Goal: Task Accomplishment & Management: Use online tool/utility

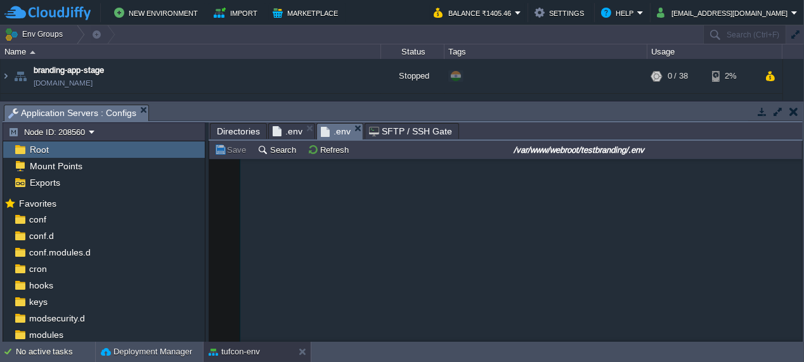
scroll to position [81, 0]
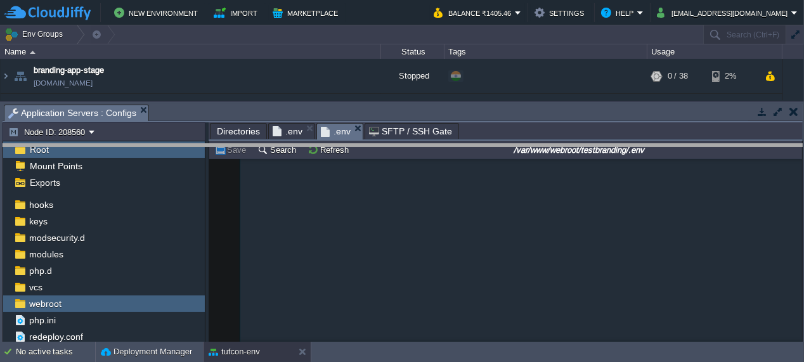
drag, startPoint x: 290, startPoint y: 108, endPoint x: 294, endPoint y: 147, distance: 38.9
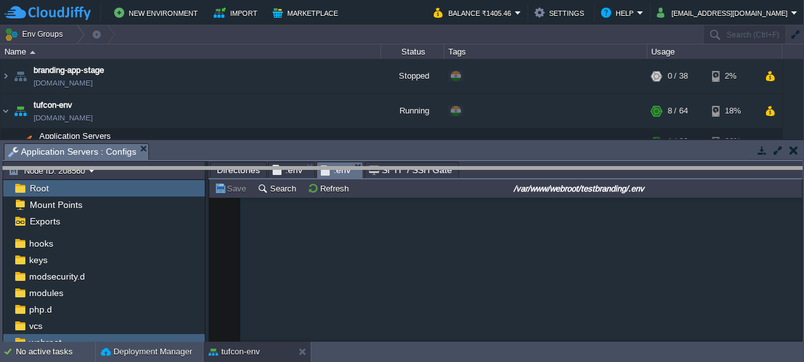
drag, startPoint x: 193, startPoint y: 146, endPoint x: 191, endPoint y: 177, distance: 31.1
click at [191, 177] on body "New Environment Import Marketplace Bonus ₹0.00 Upgrade Account Balance ₹1405.46…" at bounding box center [402, 181] width 804 height 362
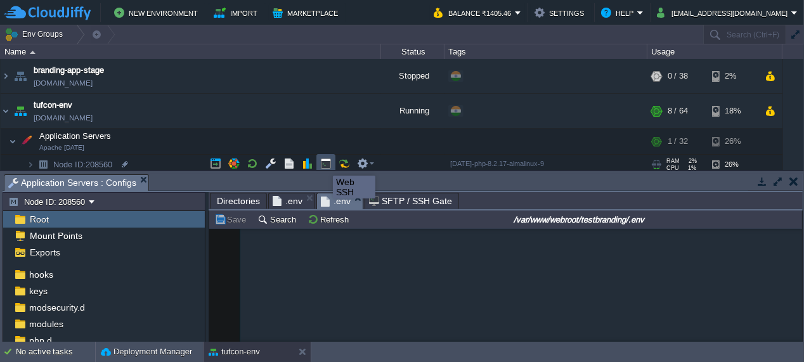
click at [325, 163] on button "button" at bounding box center [325, 163] width 11 height 11
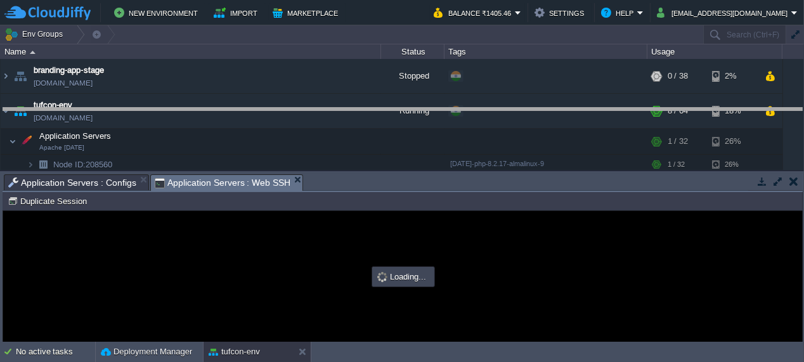
drag, startPoint x: 321, startPoint y: 183, endPoint x: 317, endPoint y: 117, distance: 66.7
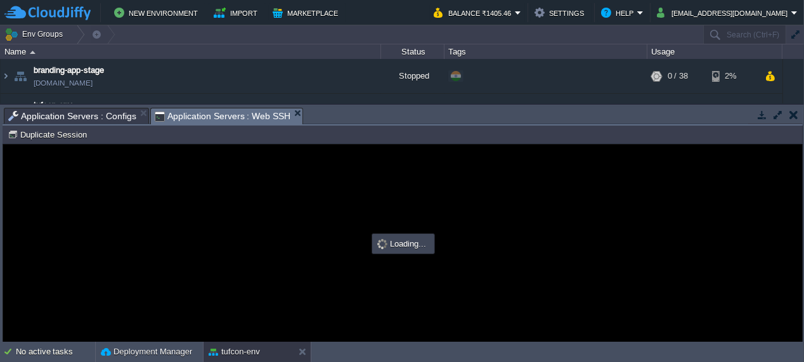
scroll to position [0, 0]
type input "#000000"
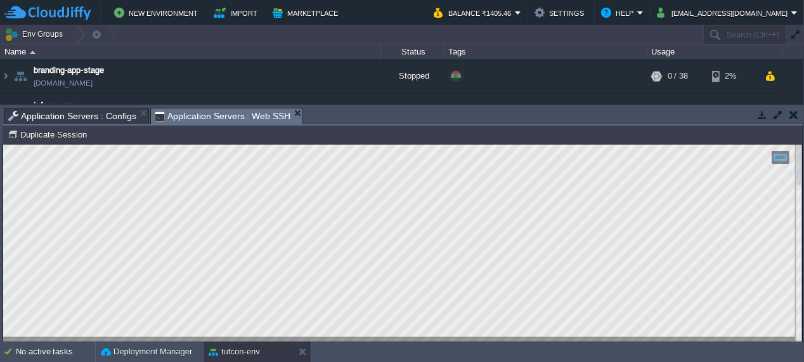
click at [796, 170] on div at bounding box center [798, 242] width 7 height 197
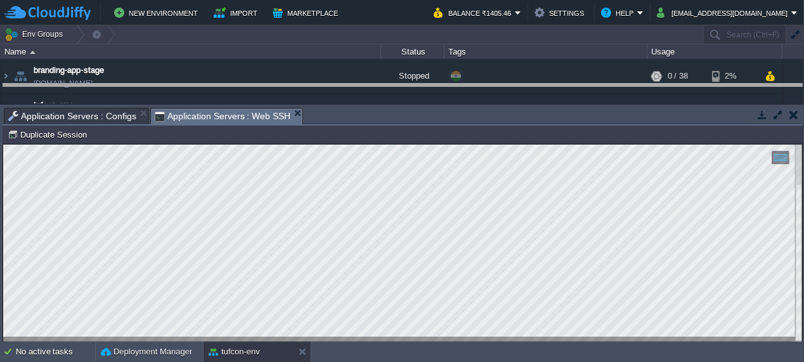
drag, startPoint x: 558, startPoint y: 117, endPoint x: 560, endPoint y: 89, distance: 27.4
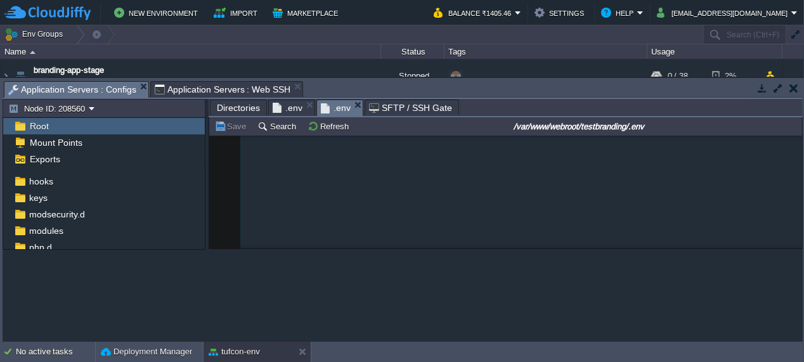
scroll to position [56, 0]
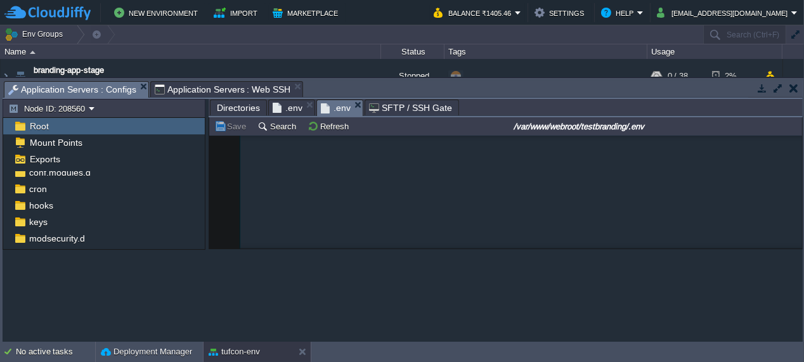
click at [81, 86] on span "Application Servers : Configs" at bounding box center [72, 90] width 128 height 16
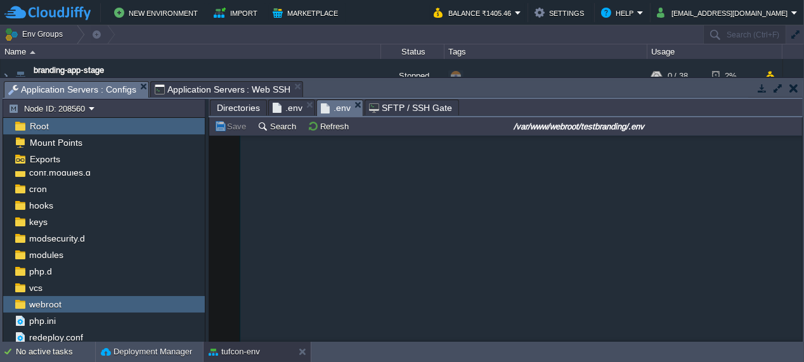
scroll to position [4, 0]
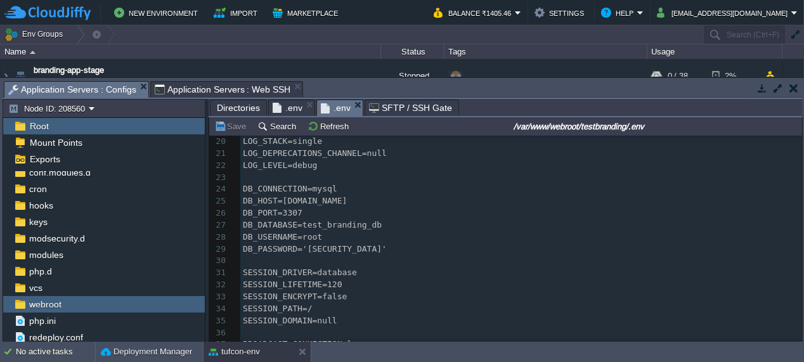
scroll to position [181, 0]
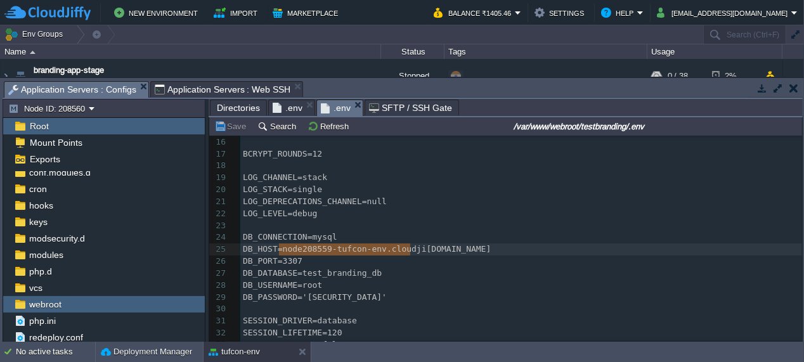
type textarea "[DOMAIN_NAME]"
drag, startPoint x: 279, startPoint y: 248, endPoint x: 445, endPoint y: 245, distance: 166.1
click at [284, 107] on span ".env" at bounding box center [288, 107] width 30 height 15
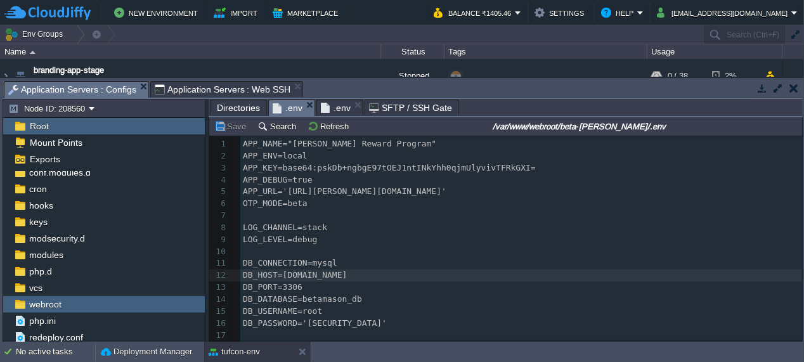
click at [336, 107] on span ".env" at bounding box center [336, 107] width 30 height 15
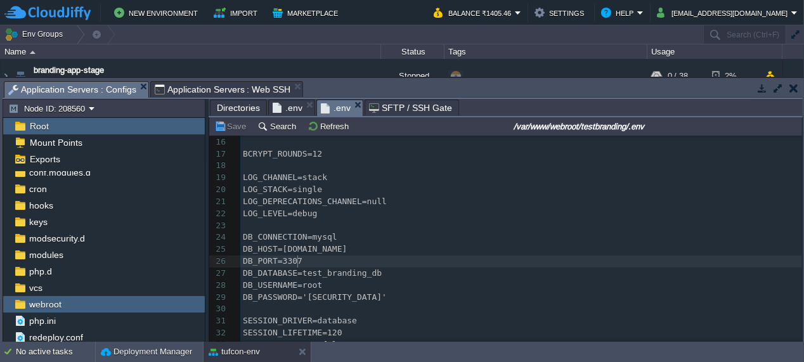
click at [295, 258] on span "DB_PORT=3307" at bounding box center [273, 261] width 60 height 10
type textarea "6"
click at [229, 123] on button "Save" at bounding box center [232, 125] width 36 height 11
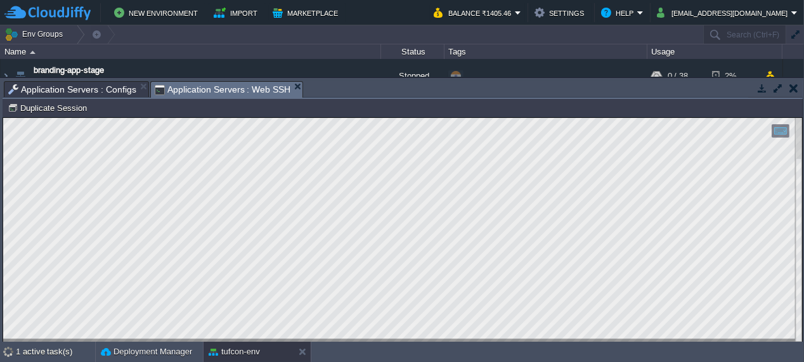
click at [230, 89] on span "Application Servers : Web SSH" at bounding box center [223, 90] width 136 height 16
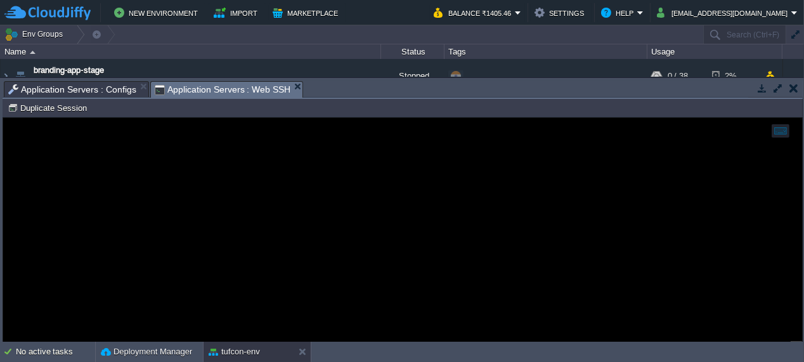
click at [90, 89] on span "Application Servers : Configs" at bounding box center [72, 89] width 128 height 15
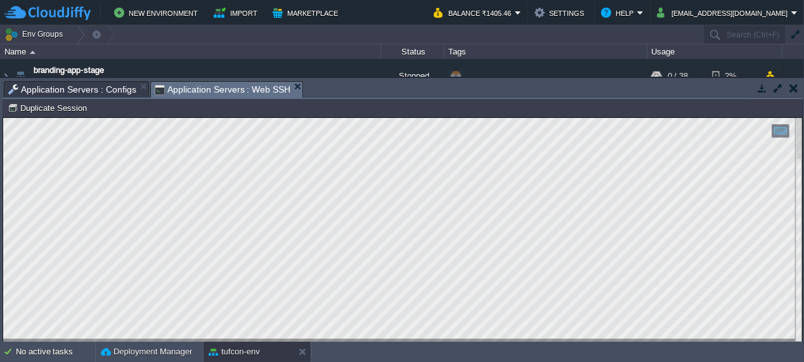
click at [243, 90] on span "Application Servers : Web SSH" at bounding box center [223, 90] width 136 height 16
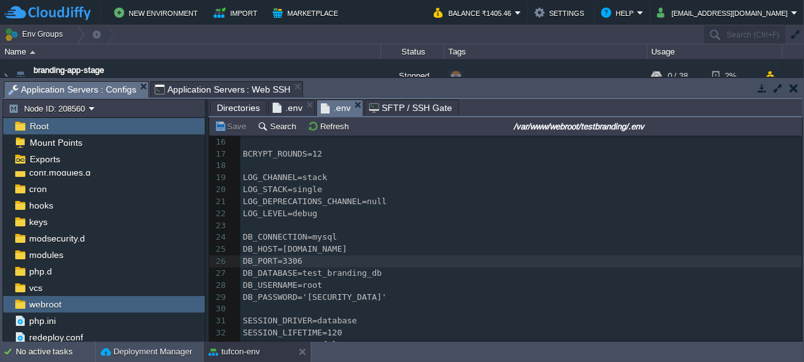
click at [71, 93] on span "Application Servers : Configs" at bounding box center [72, 90] width 128 height 16
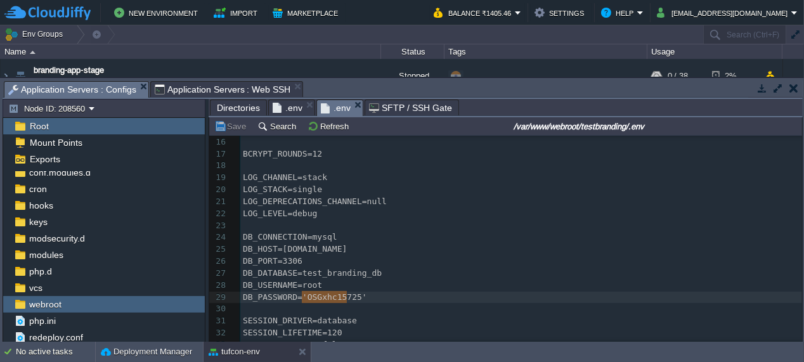
type textarea "OSGxhc15725"
drag, startPoint x: 302, startPoint y: 298, endPoint x: 351, endPoint y: 297, distance: 48.8
click at [238, 89] on span "Application Servers : Web SSH" at bounding box center [223, 89] width 136 height 15
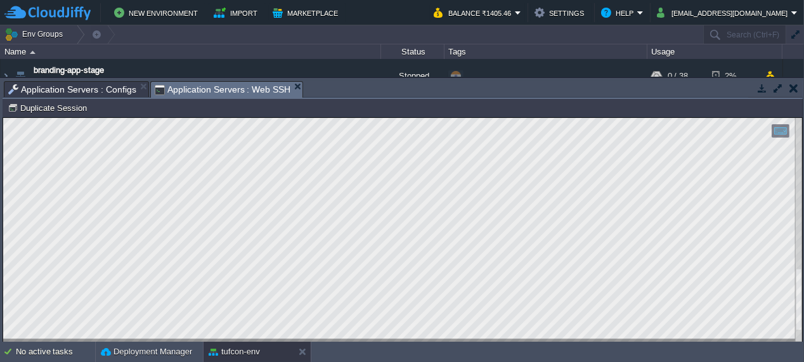
click at [798, 228] on div at bounding box center [798, 229] width 7 height 224
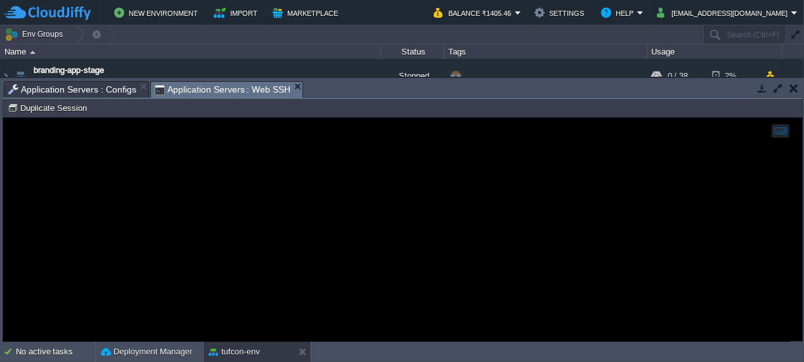
click at [72, 87] on span "Application Servers : Configs" at bounding box center [72, 89] width 128 height 15
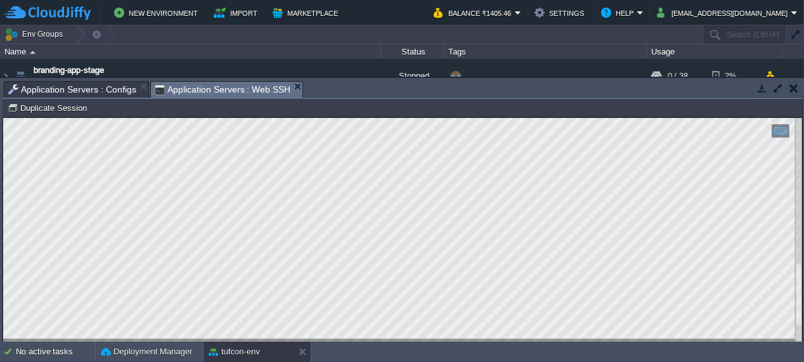
click at [199, 87] on span "Application Servers : Web SSH" at bounding box center [223, 90] width 136 height 16
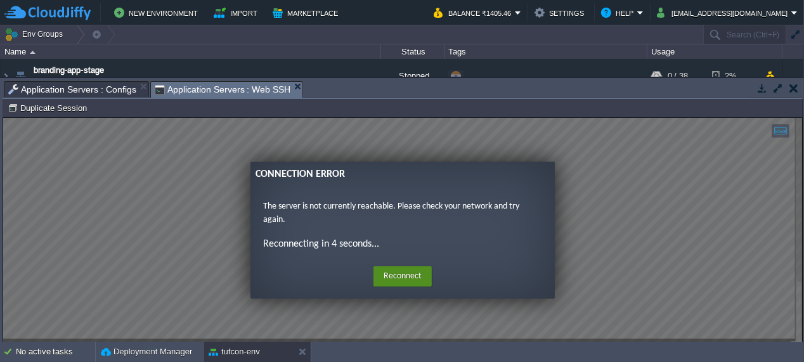
click at [413, 275] on button "Reconnect" at bounding box center [402, 276] width 58 height 20
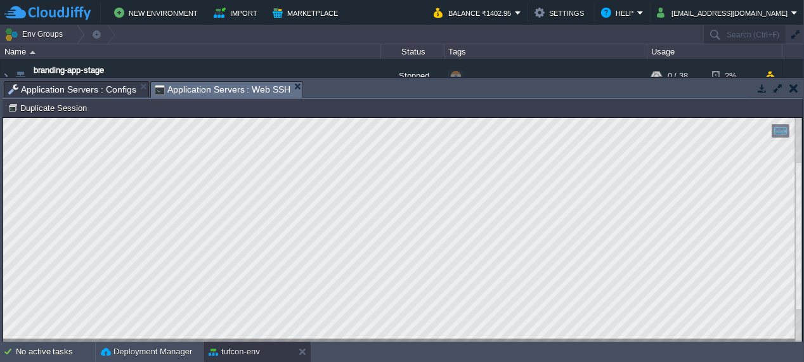
click at [790, 292] on div at bounding box center [402, 229] width 799 height 224
click at [794, 230] on div at bounding box center [402, 229] width 799 height 224
